Goal: Transaction & Acquisition: Purchase product/service

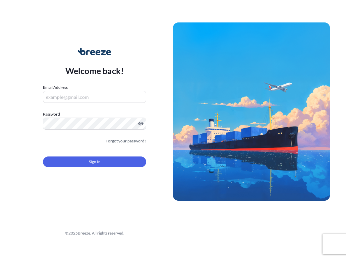
click at [78, 98] on input "Email Address" at bounding box center [94, 97] width 103 height 12
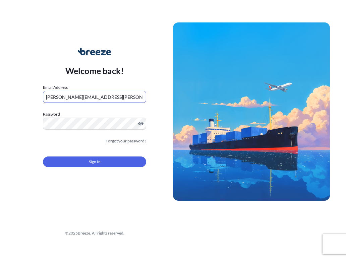
type input "[PERSON_NAME][EMAIL_ADDRESS][PERSON_NAME][DOMAIN_NAME]"
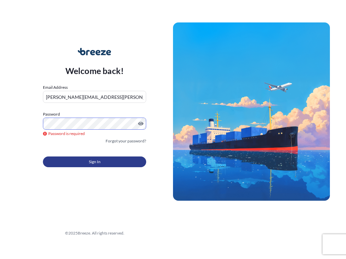
click at [98, 164] on span "Sign In" at bounding box center [95, 162] width 12 height 7
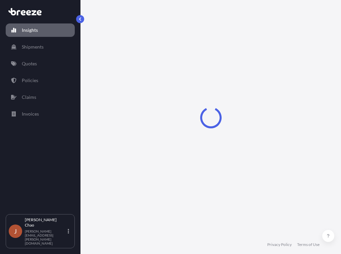
select select "2025"
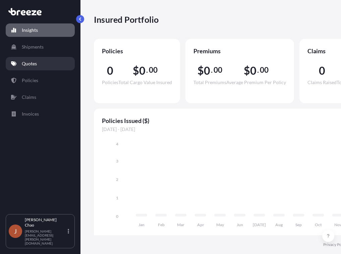
click at [26, 61] on p "Quotes" at bounding box center [29, 63] width 15 height 7
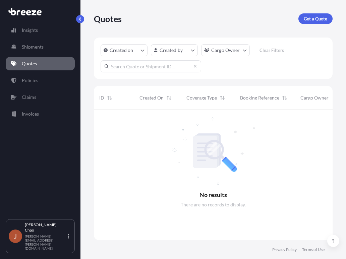
scroll to position [150, 234]
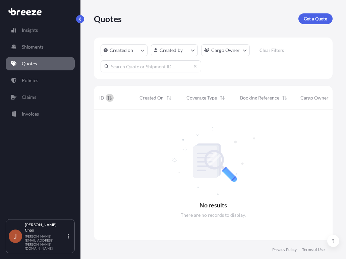
click at [106, 97] on button "Sort" at bounding box center [110, 98] width 8 height 8
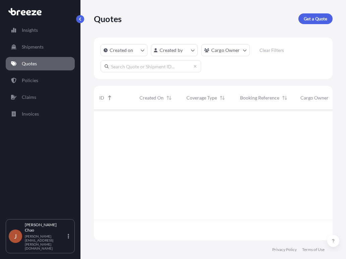
click at [106, 97] on button "Sort" at bounding box center [110, 98] width 8 height 8
click at [146, 72] on div "Created on Created by Cargo Owner Clear Filters" at bounding box center [213, 59] width 239 height 42
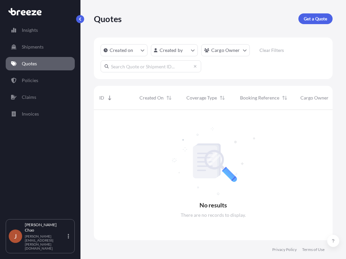
click at [147, 67] on input "text" at bounding box center [151, 66] width 101 height 12
click at [265, 67] on div "Created on Created by Cargo Owner Clear Filters" at bounding box center [213, 59] width 239 height 42
click at [319, 15] on p "Get a Quote" at bounding box center [315, 18] width 23 height 7
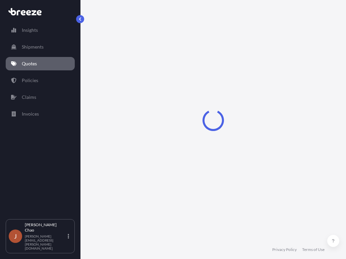
scroll to position [11, 0]
select select "Sea"
select select "1"
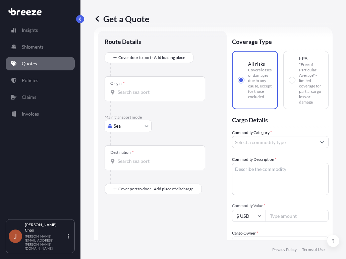
click at [162, 85] on div "Origin *" at bounding box center [155, 89] width 101 height 25
click at [162, 89] on input "Origin *" at bounding box center [157, 92] width 79 height 7
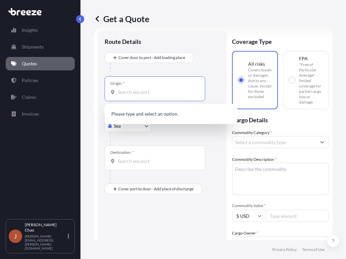
click at [220, 154] on div "Destination *" at bounding box center [162, 165] width 115 height 38
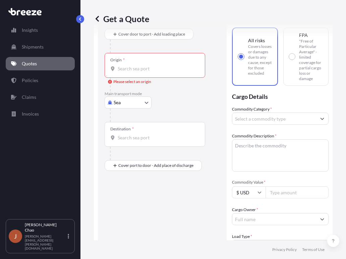
scroll to position [0, 0]
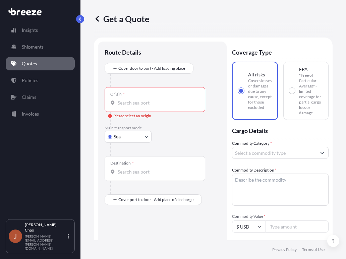
click at [181, 233] on div "Route Details Cover door to port - Add loading place Place of loading Road Road…" at bounding box center [162, 243] width 115 height 390
